Goal: Entertainment & Leisure: Consume media (video, audio)

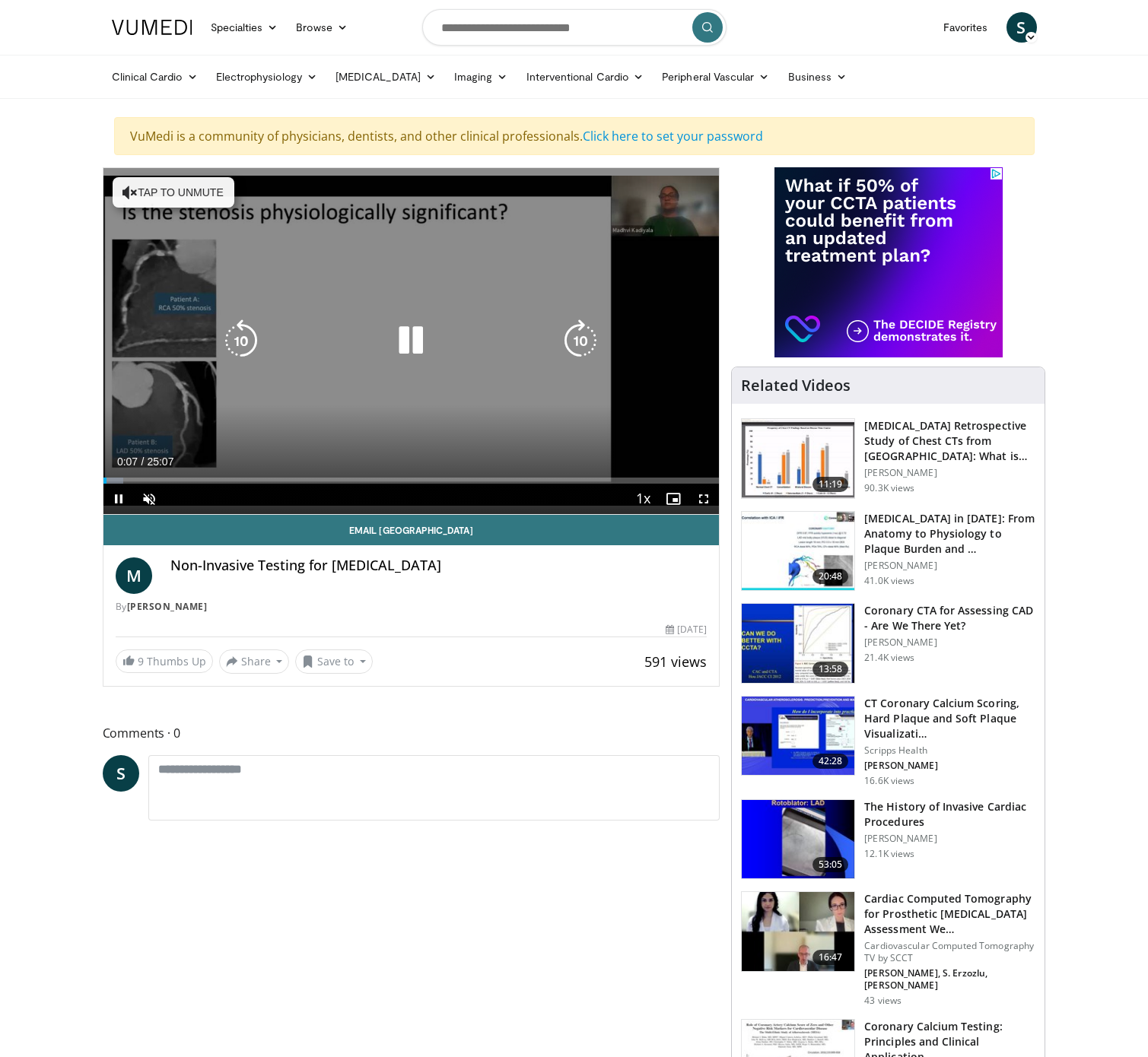
click at [184, 188] on button "Tap to unmute" at bounding box center [173, 191] width 122 height 30
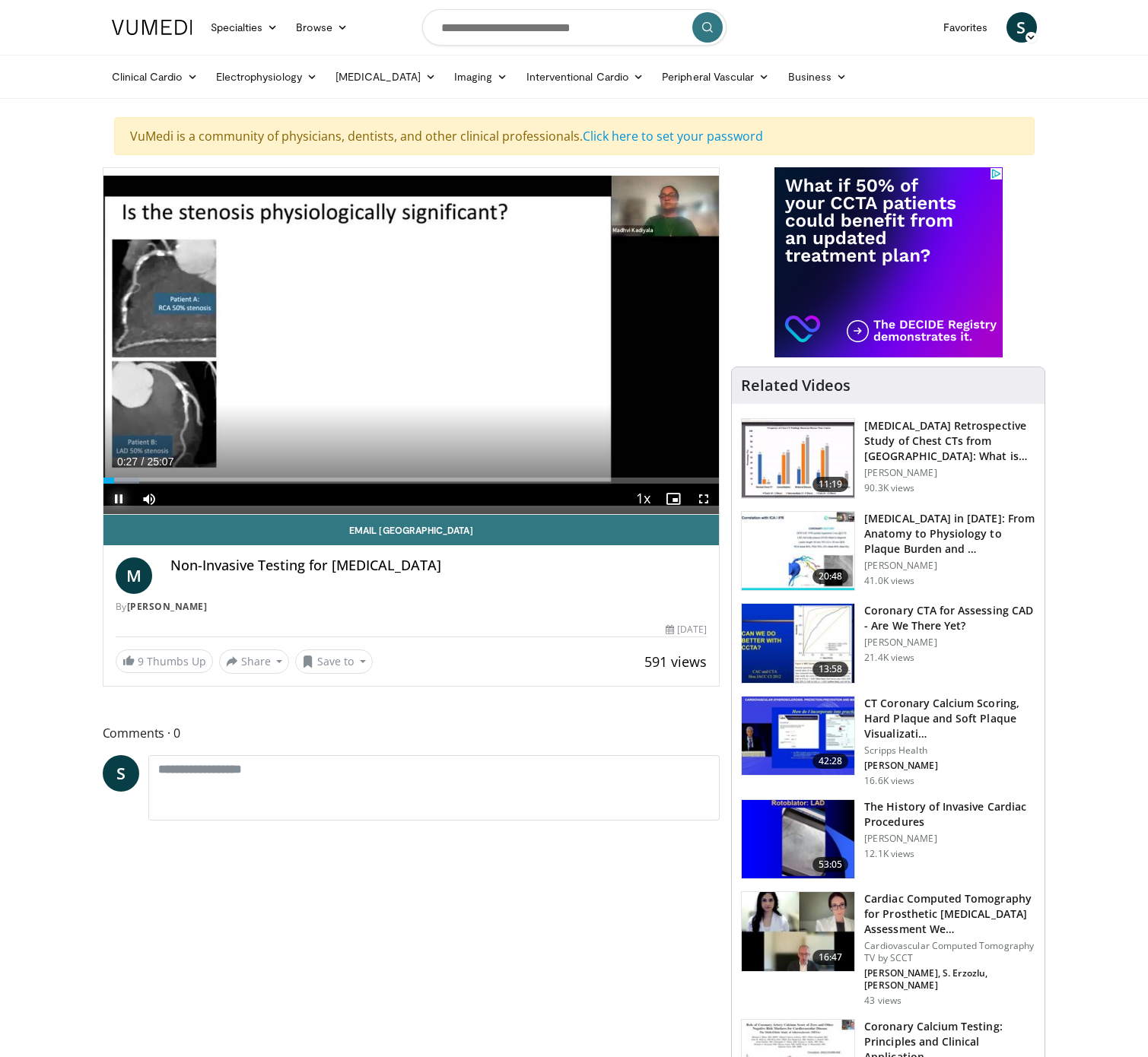
click at [117, 496] on span "Video Player" at bounding box center [118, 498] width 30 height 30
